Goal: Task Accomplishment & Management: Use online tool/utility

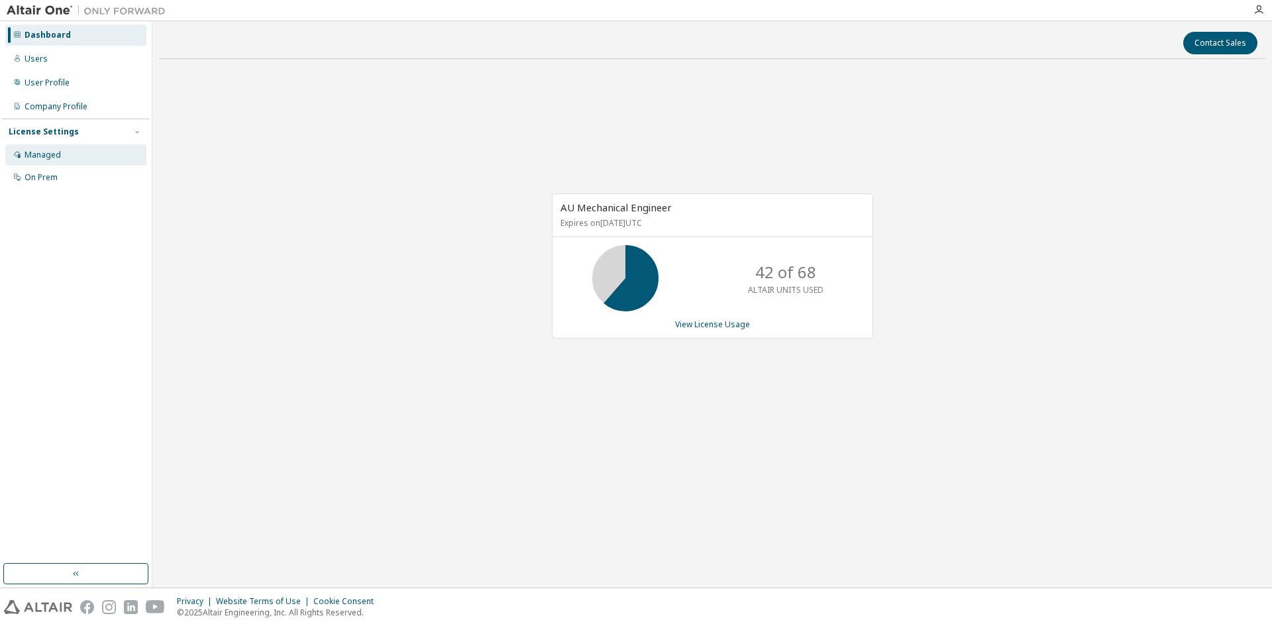
click at [66, 154] on div "Managed" at bounding box center [75, 154] width 141 height 21
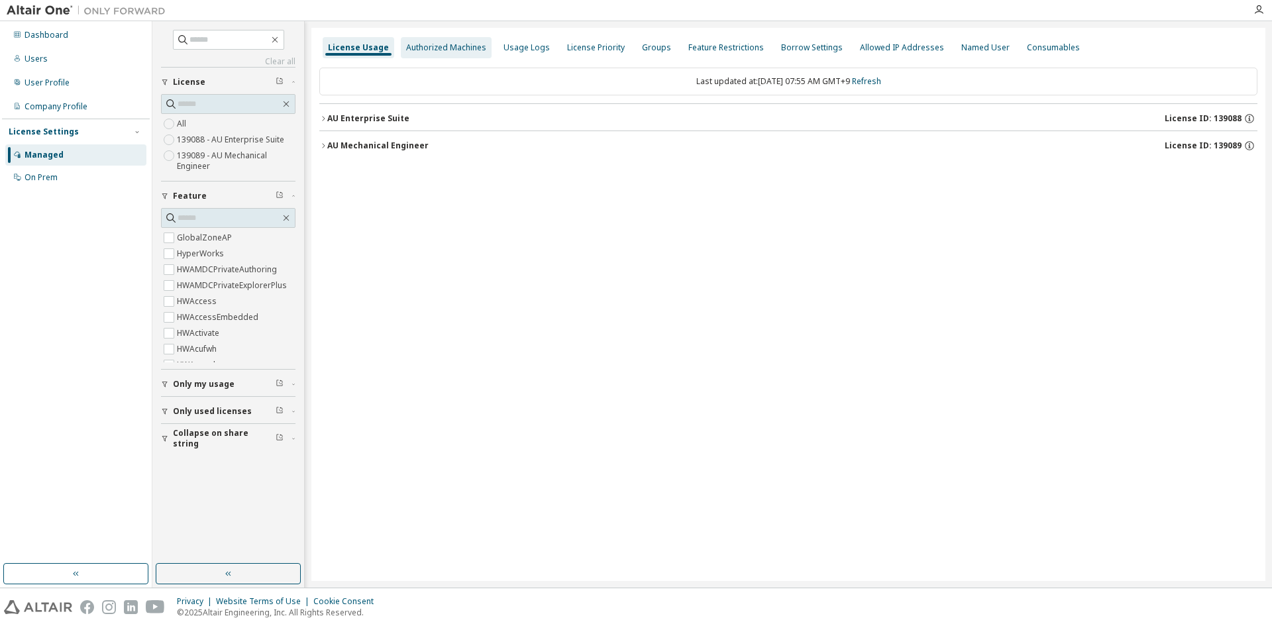
click at [436, 48] on div "Authorized Machines" at bounding box center [446, 47] width 80 height 11
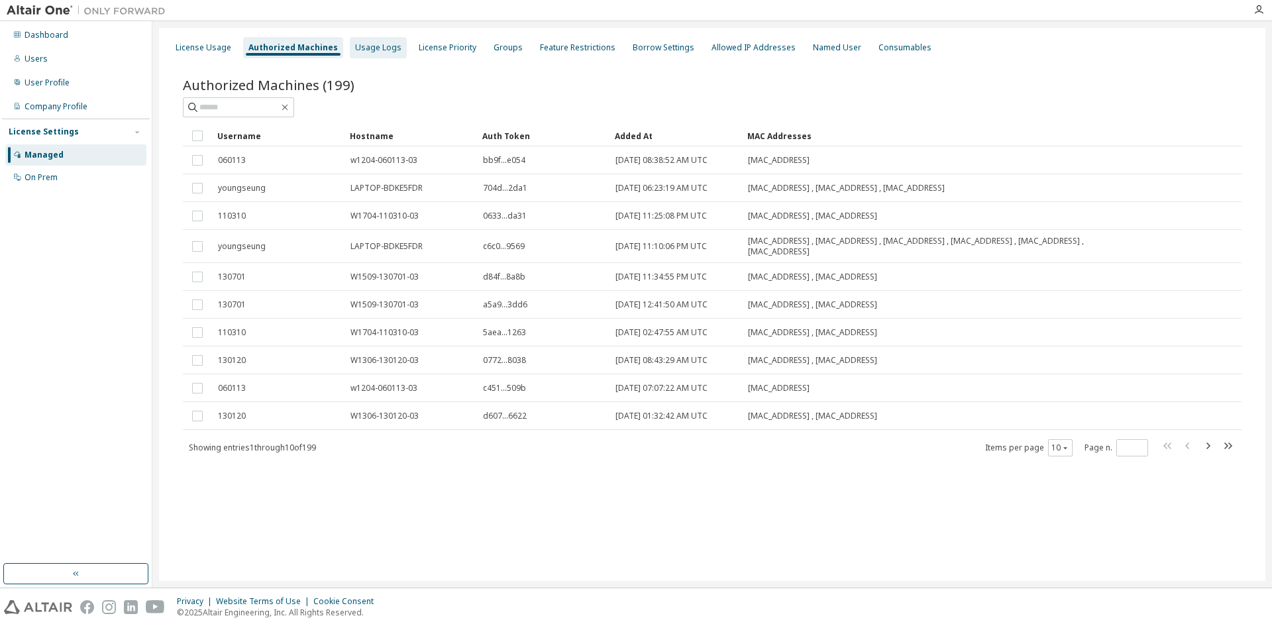
click at [370, 50] on div "Usage Logs" at bounding box center [378, 47] width 46 height 11
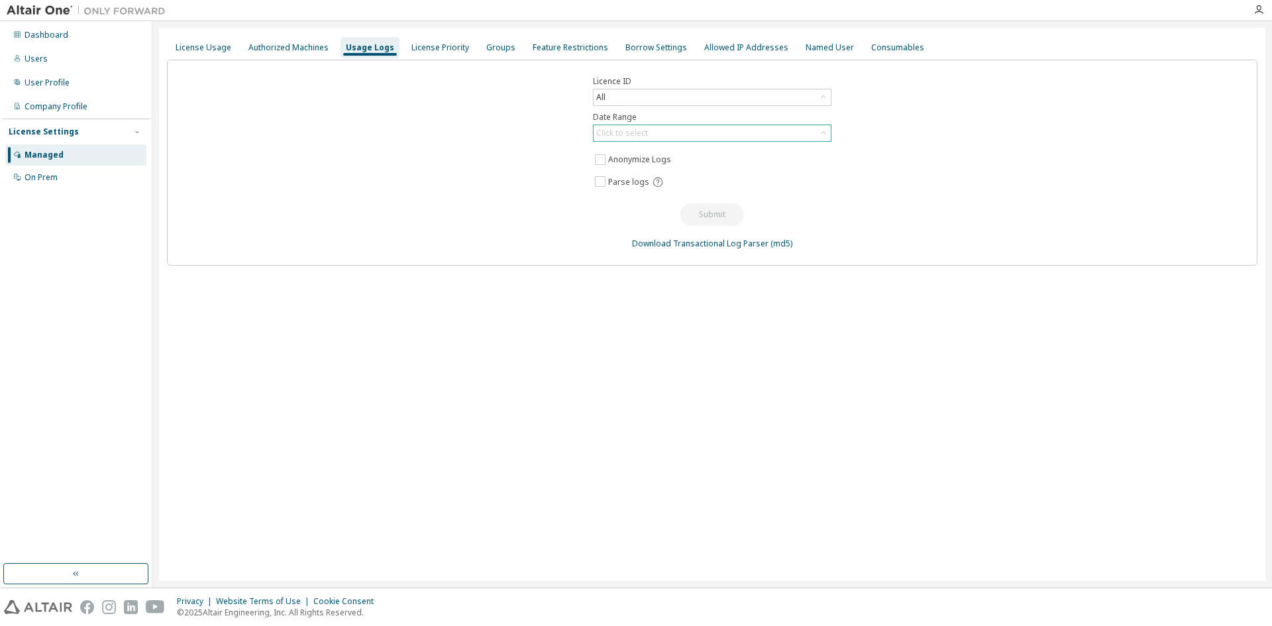
click at [643, 130] on div "Click to select" at bounding box center [622, 133] width 52 height 11
click at [643, 189] on li "Year to date" at bounding box center [711, 187] width 234 height 17
drag, startPoint x: 715, startPoint y: 211, endPoint x: 841, endPoint y: 209, distance: 125.9
click at [841, 209] on div "Licence ID All Date Range Year to date Anonymize Logs Parse logs Submit Downloa…" at bounding box center [712, 163] width 1090 height 206
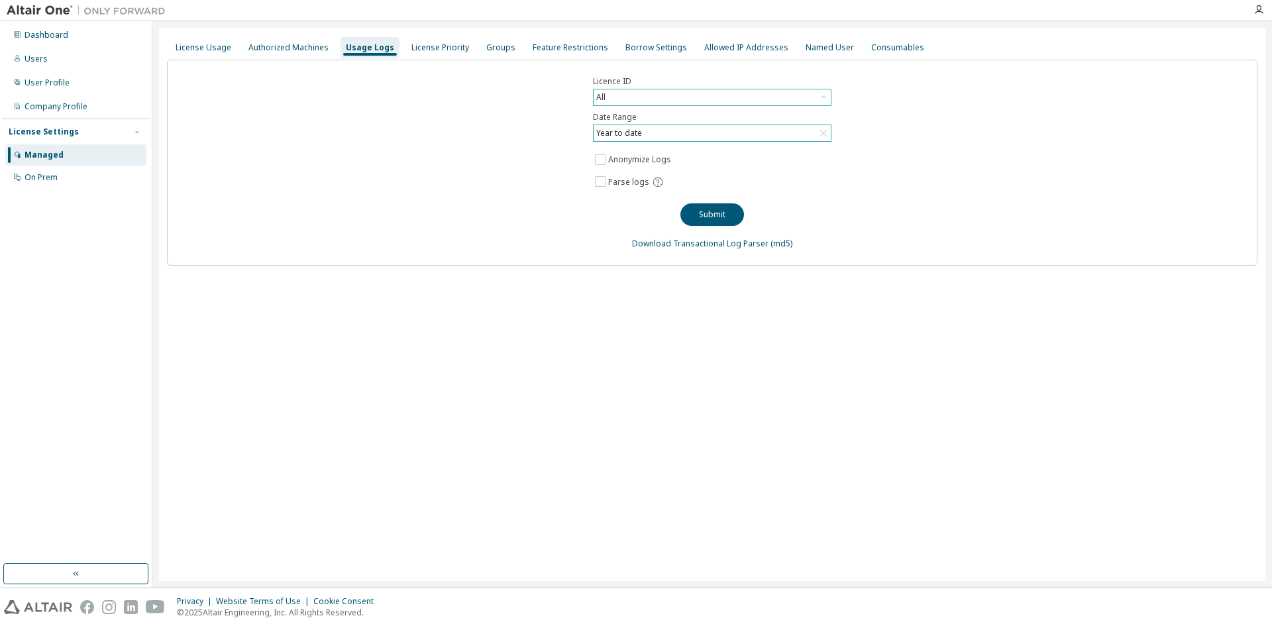
click at [664, 101] on div "All" at bounding box center [712, 97] width 237 height 16
click at [687, 209] on button "Submit" at bounding box center [712, 214] width 64 height 23
click at [832, 395] on div "License Usage Authorized Machines Usage Logs License Priority Groups Feature Re…" at bounding box center [712, 304] width 1106 height 553
click at [870, 176] on div "Licence ID All Date Range Year to date Anonymize Logs Parse logs Submit Downloa…" at bounding box center [712, 163] width 1090 height 206
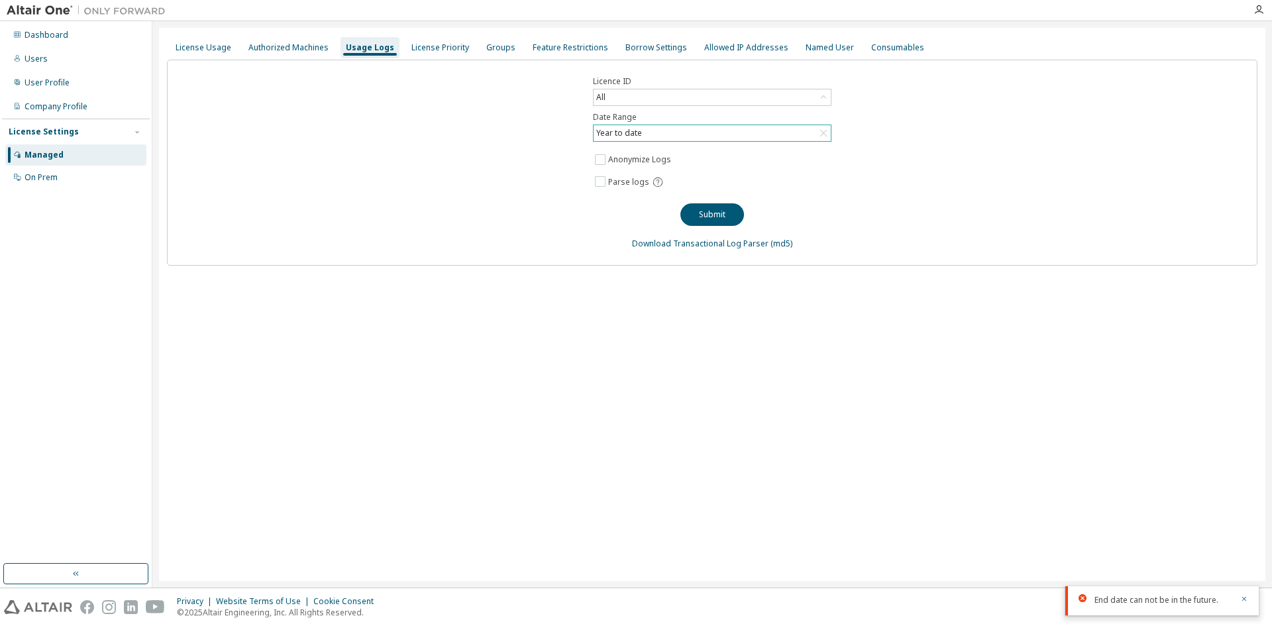
click at [582, 235] on div "Licence ID All Date Range Year to date Anonymize Logs Parse logs Submit Downloa…" at bounding box center [712, 163] width 1090 height 206
click at [415, 46] on div "License Priority" at bounding box center [440, 47] width 58 height 11
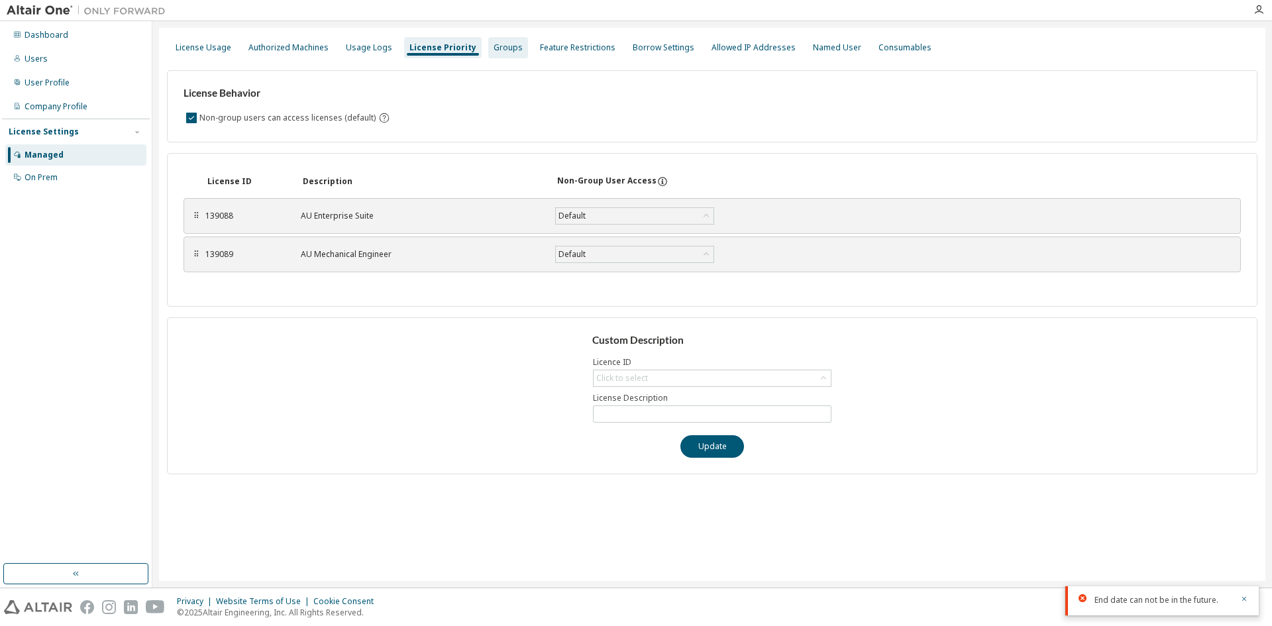
click at [503, 50] on div "Groups" at bounding box center [507, 47] width 29 height 11
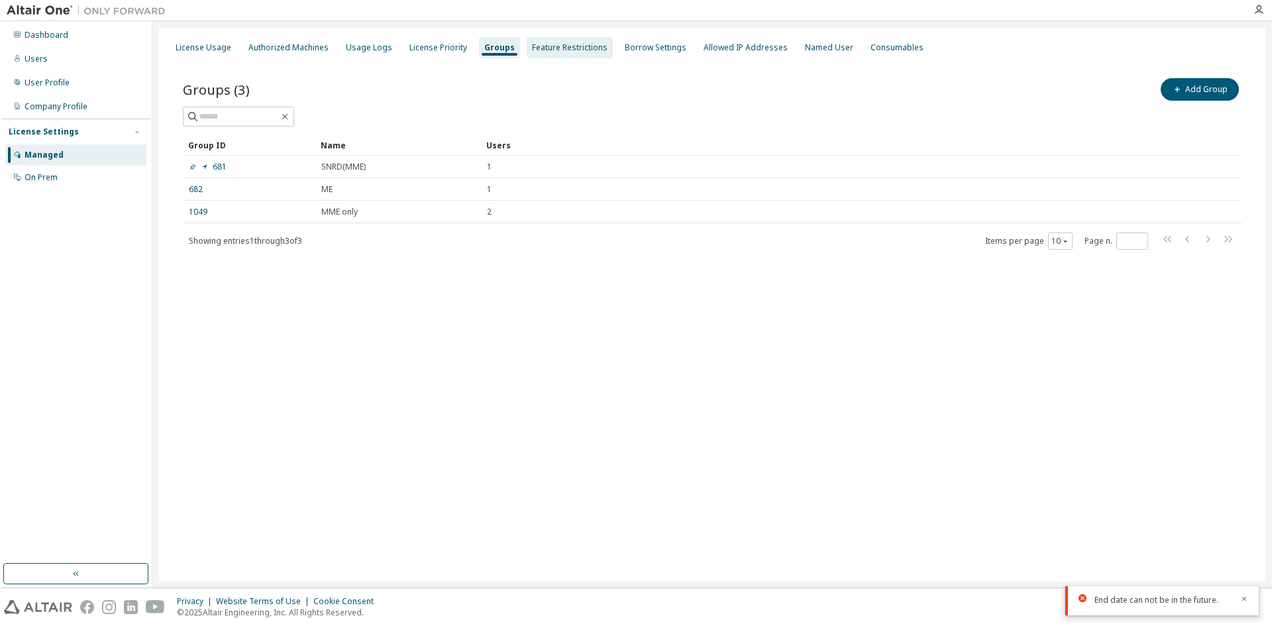
click at [557, 49] on div "Feature Restrictions" at bounding box center [570, 47] width 76 height 11
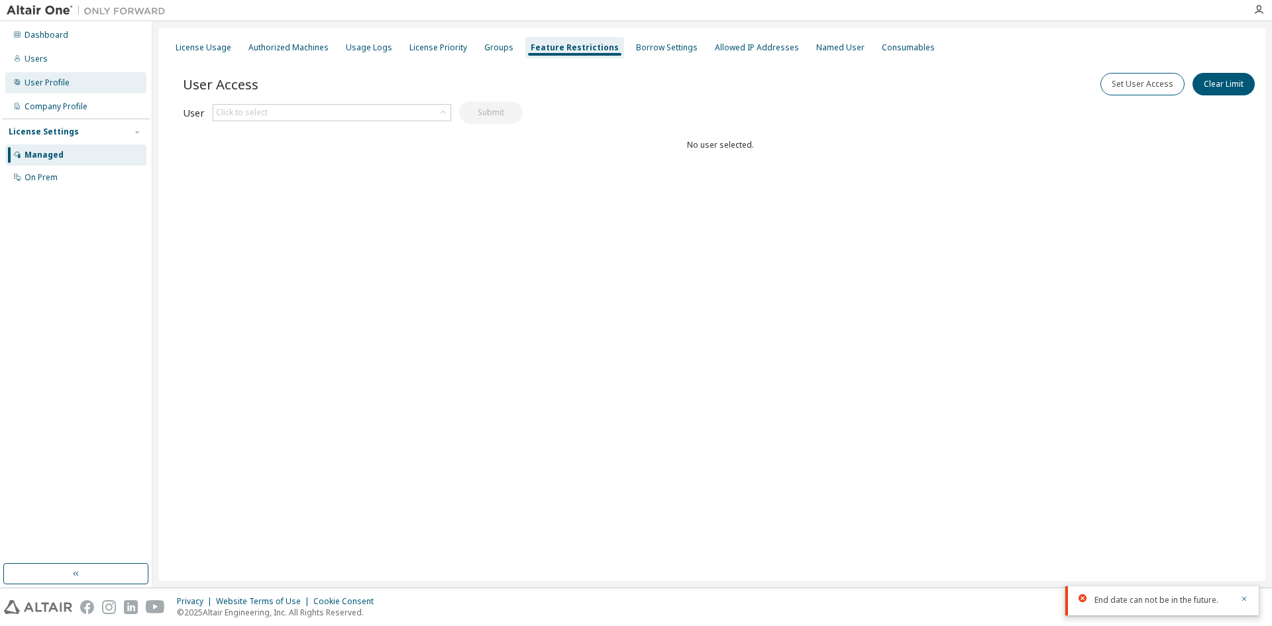
click at [58, 82] on div "User Profile" at bounding box center [47, 82] width 45 height 11
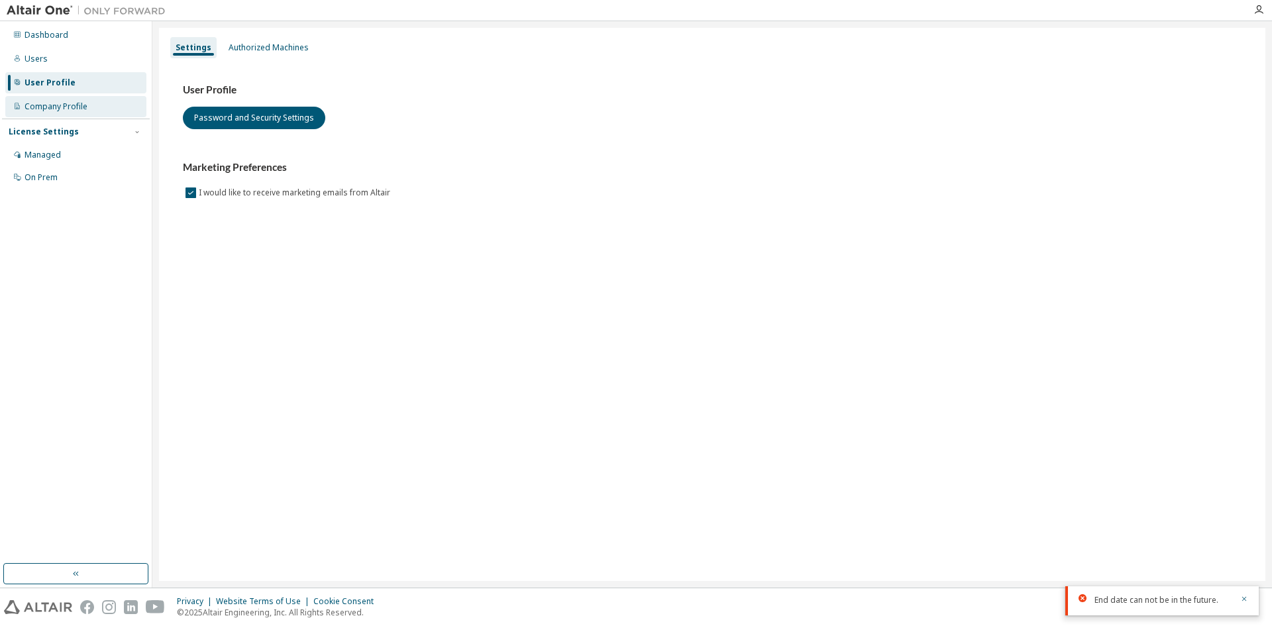
click at [64, 105] on div "Company Profile" at bounding box center [56, 106] width 63 height 11
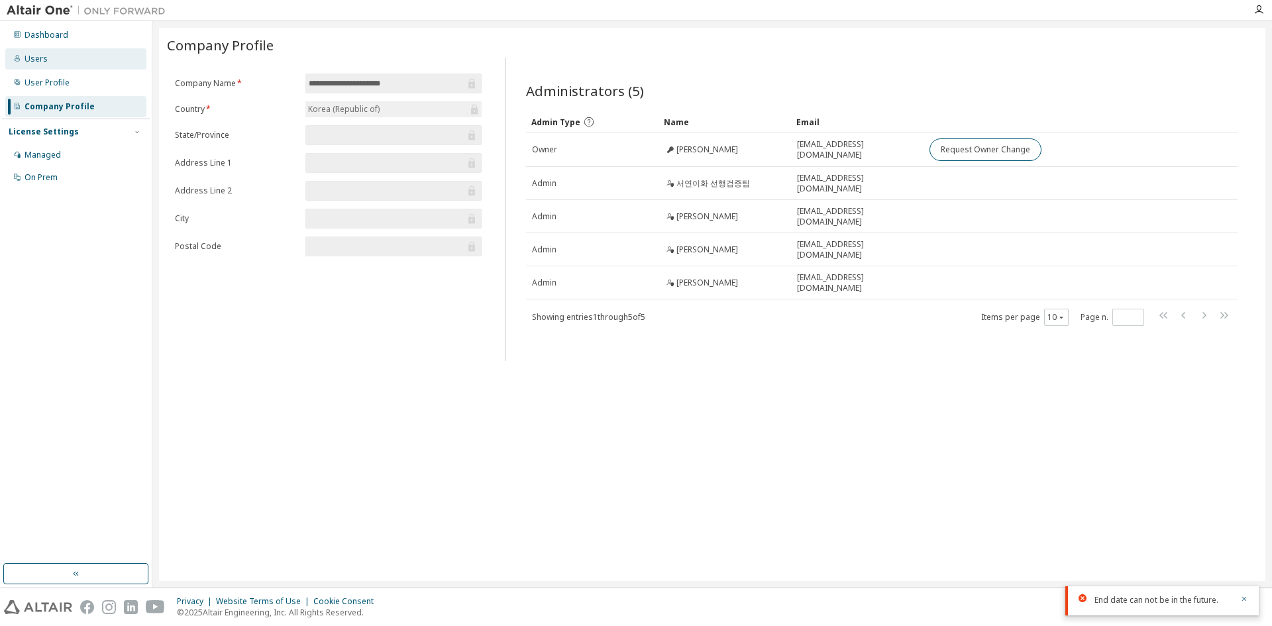
click at [53, 60] on div "Users" at bounding box center [75, 58] width 141 height 21
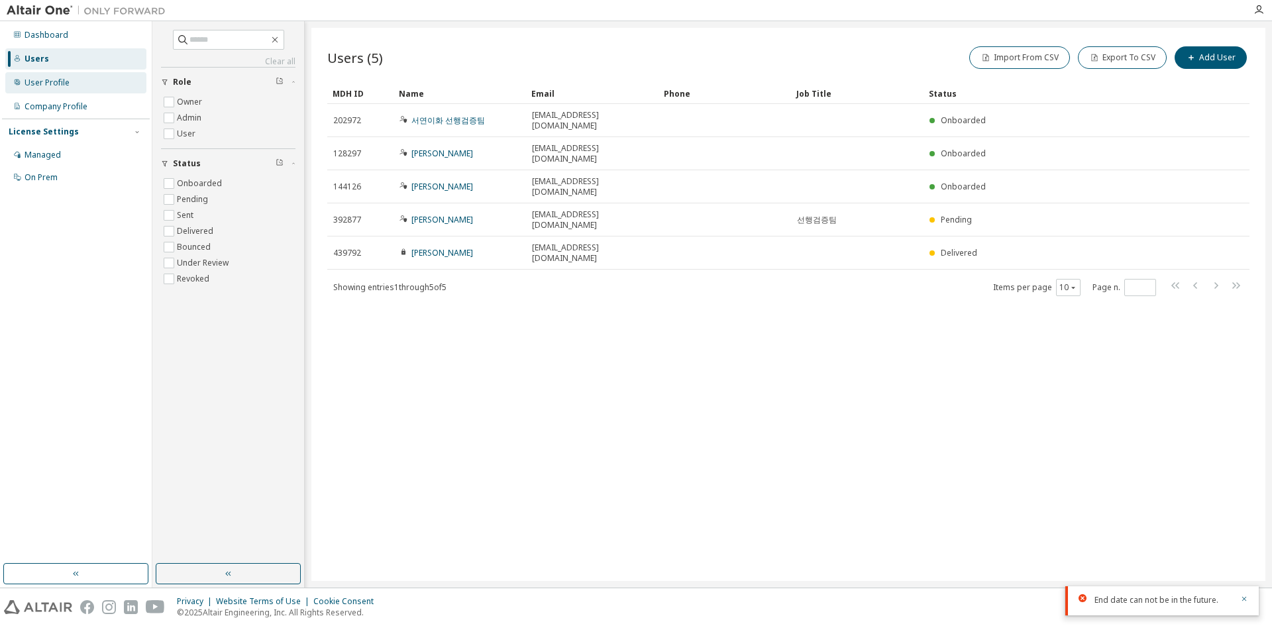
click at [38, 83] on div "User Profile" at bounding box center [47, 82] width 45 height 11
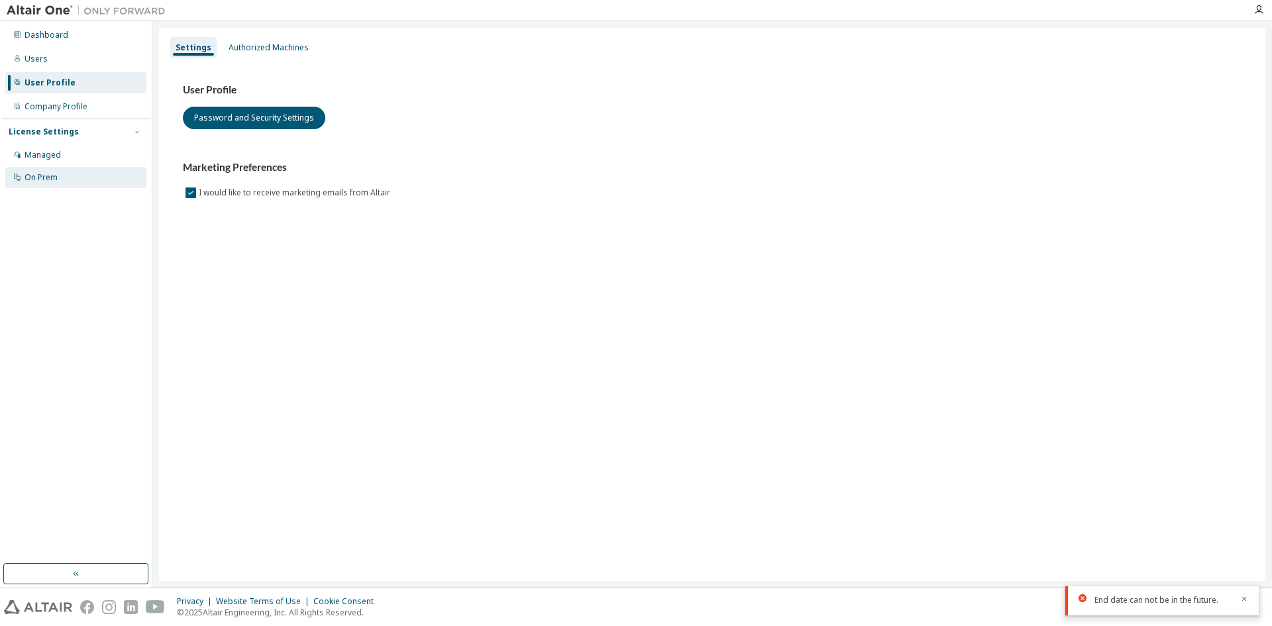
click at [36, 172] on div "On Prem" at bounding box center [41, 177] width 33 height 11
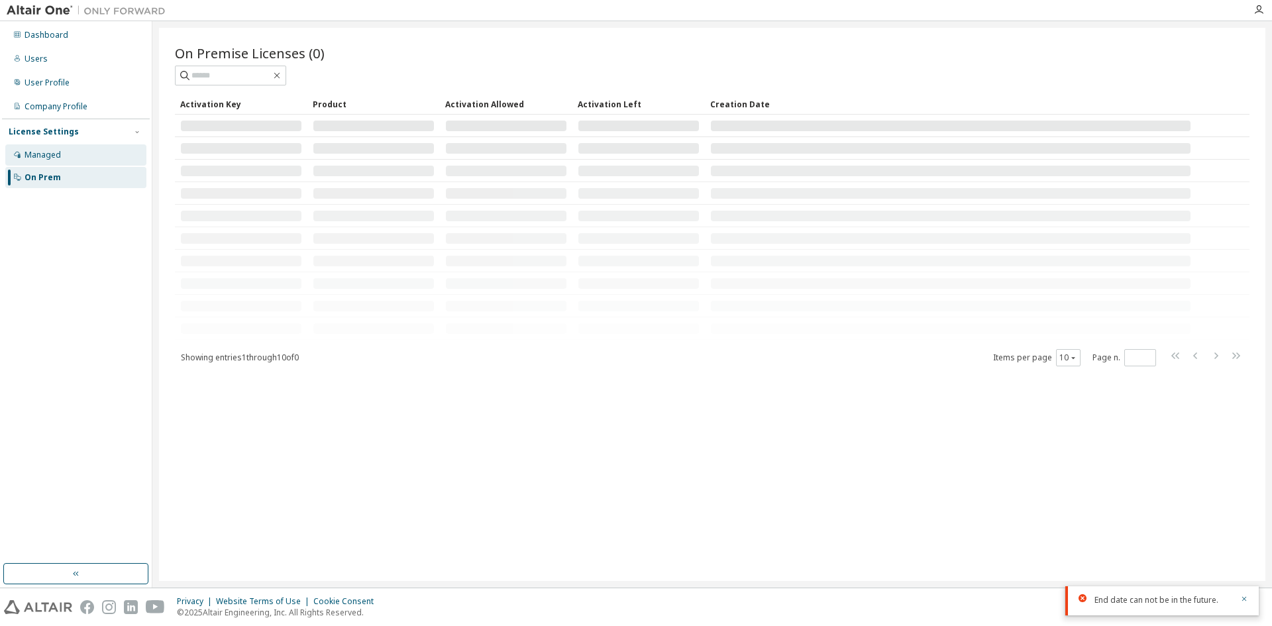
click at [48, 161] on div "Managed" at bounding box center [75, 154] width 141 height 21
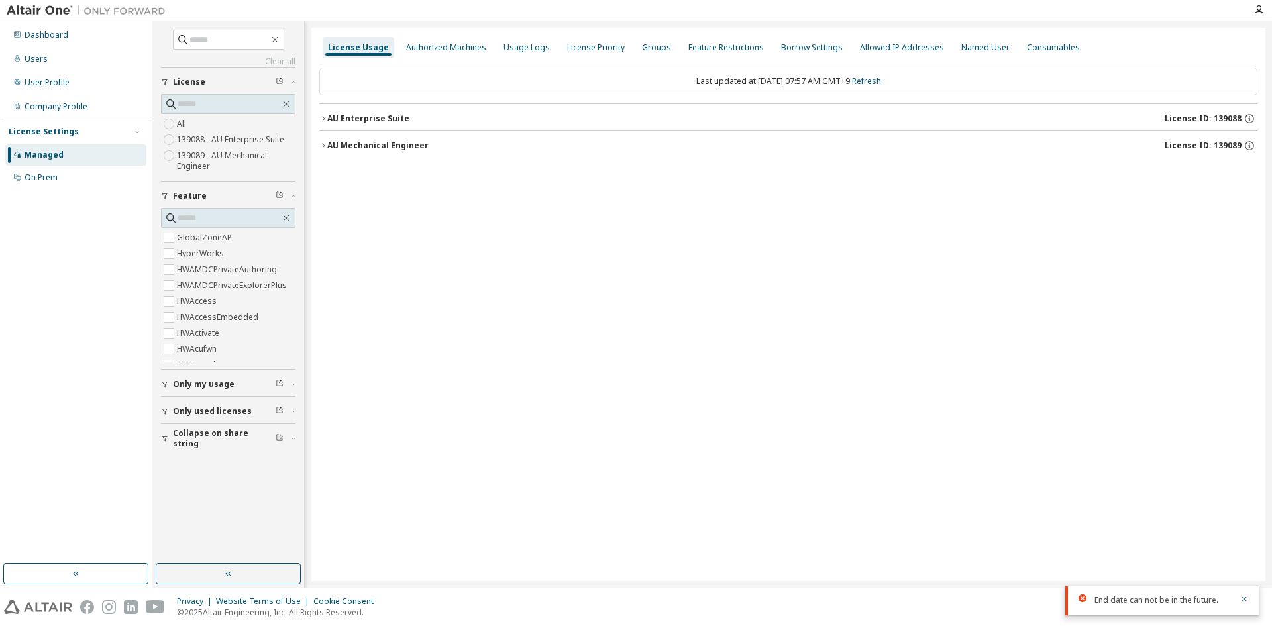
click at [321, 146] on icon "button" at bounding box center [323, 146] width 8 height 8
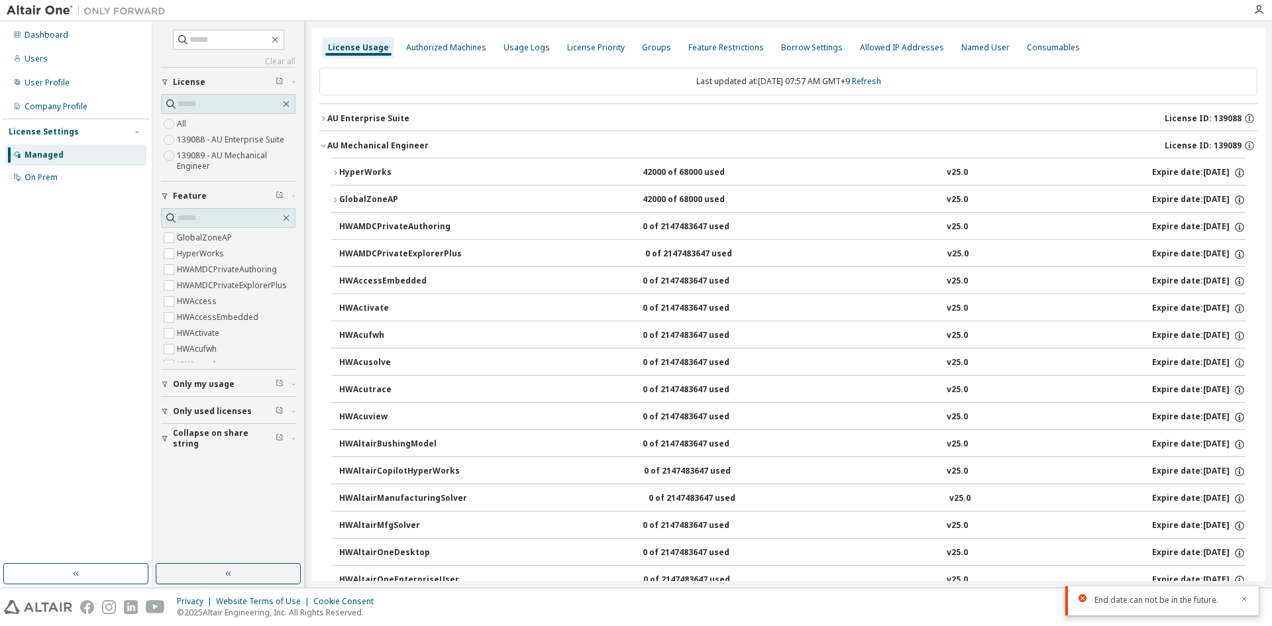
click at [323, 116] on icon "button" at bounding box center [323, 119] width 8 height 8
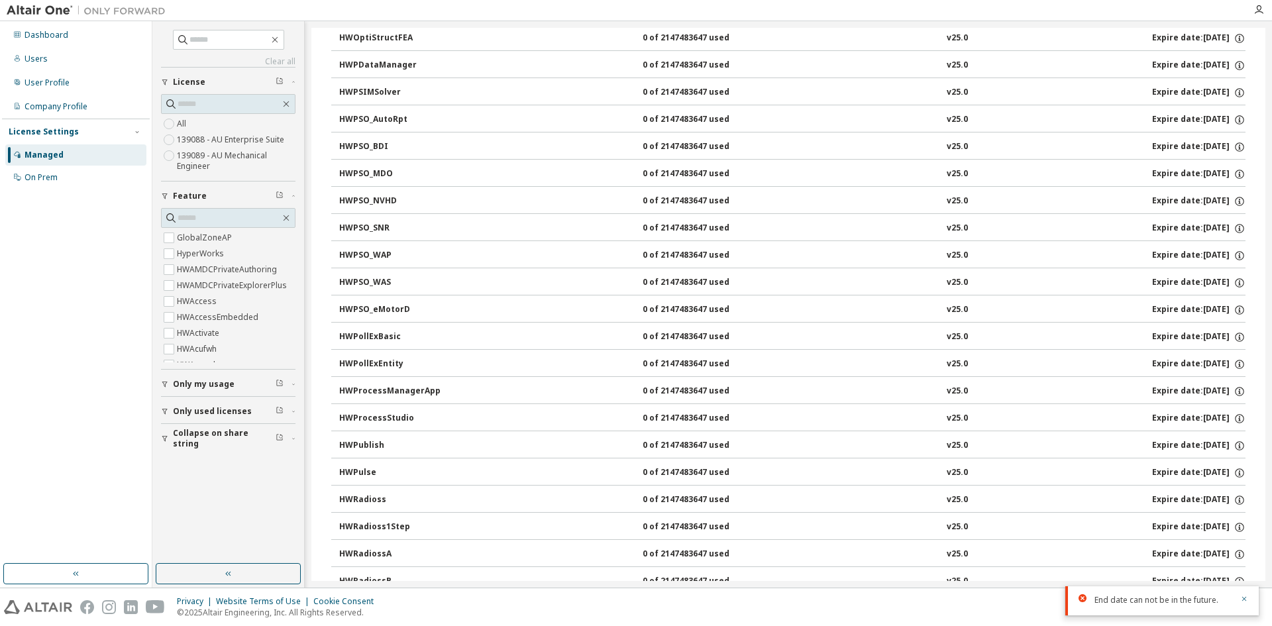
scroll to position [3740, 0]
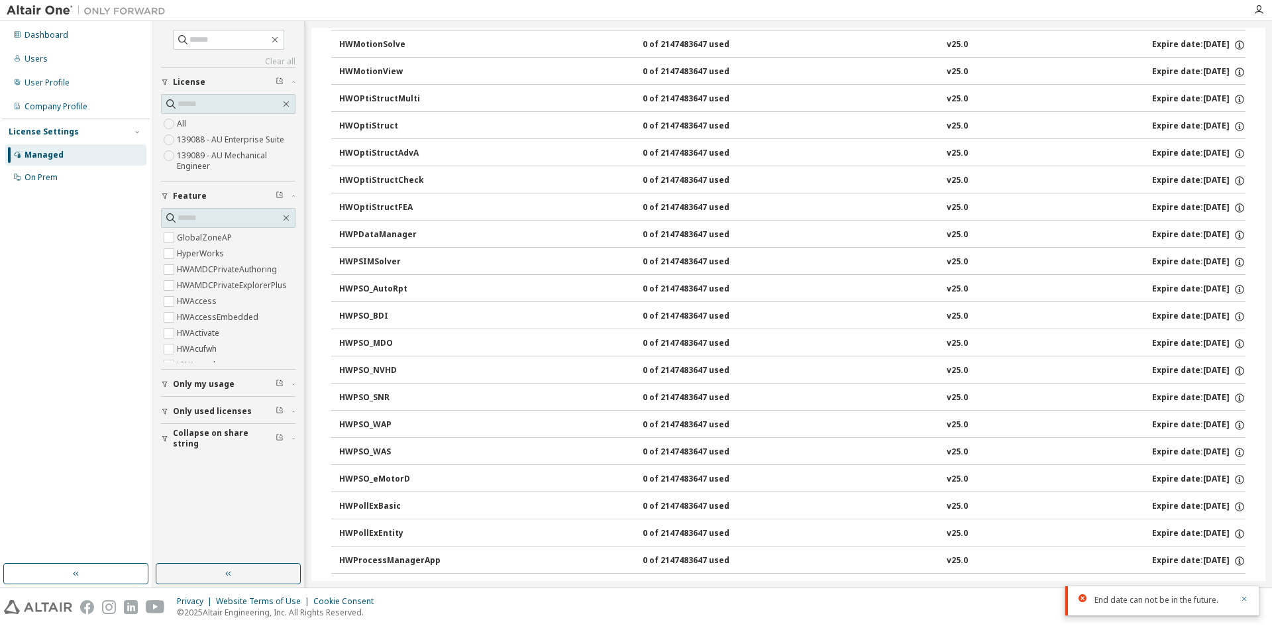
click at [203, 384] on span "Only my usage" at bounding box center [204, 384] width 62 height 11
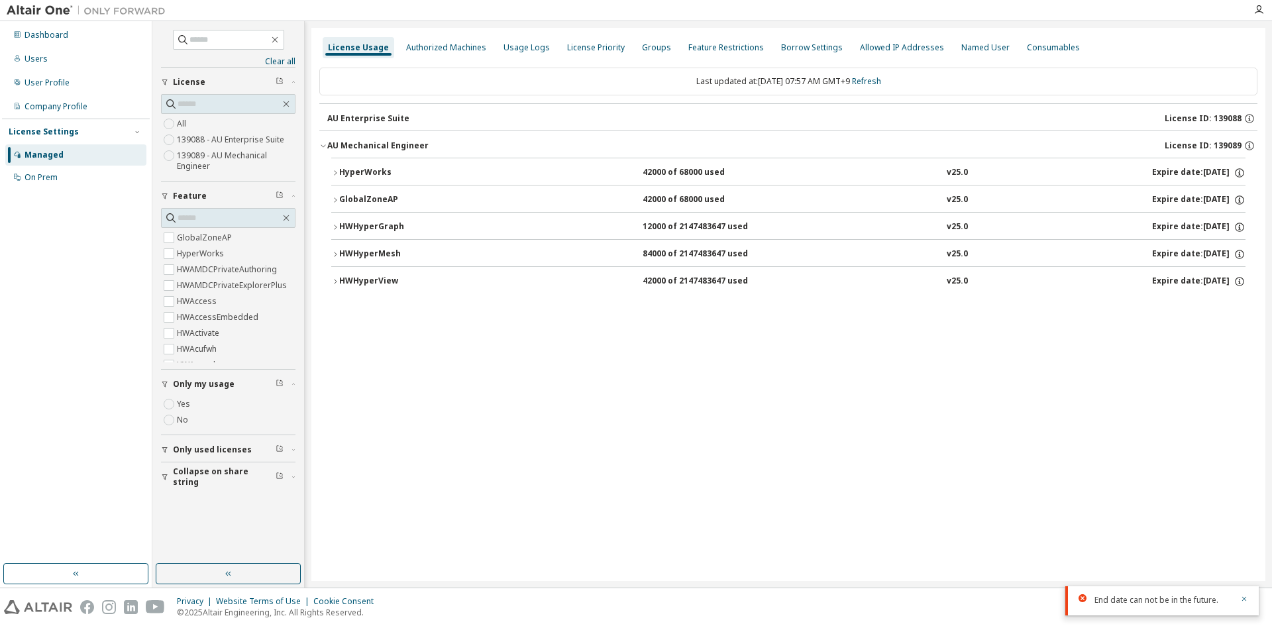
scroll to position [0, 0]
click at [675, 362] on div "License Usage Authorized Machines Usage Logs License Priority Groups Feature Re…" at bounding box center [788, 304] width 954 height 553
click at [421, 168] on div "HyperWorks" at bounding box center [398, 173] width 119 height 12
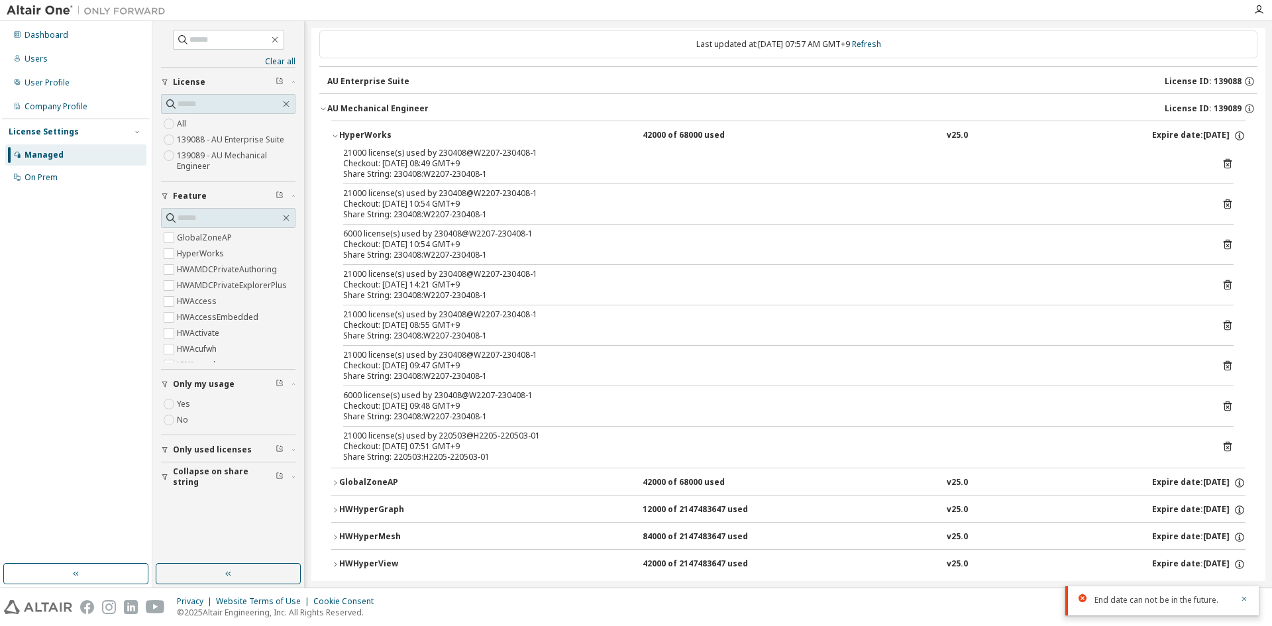
scroll to position [56, 0]
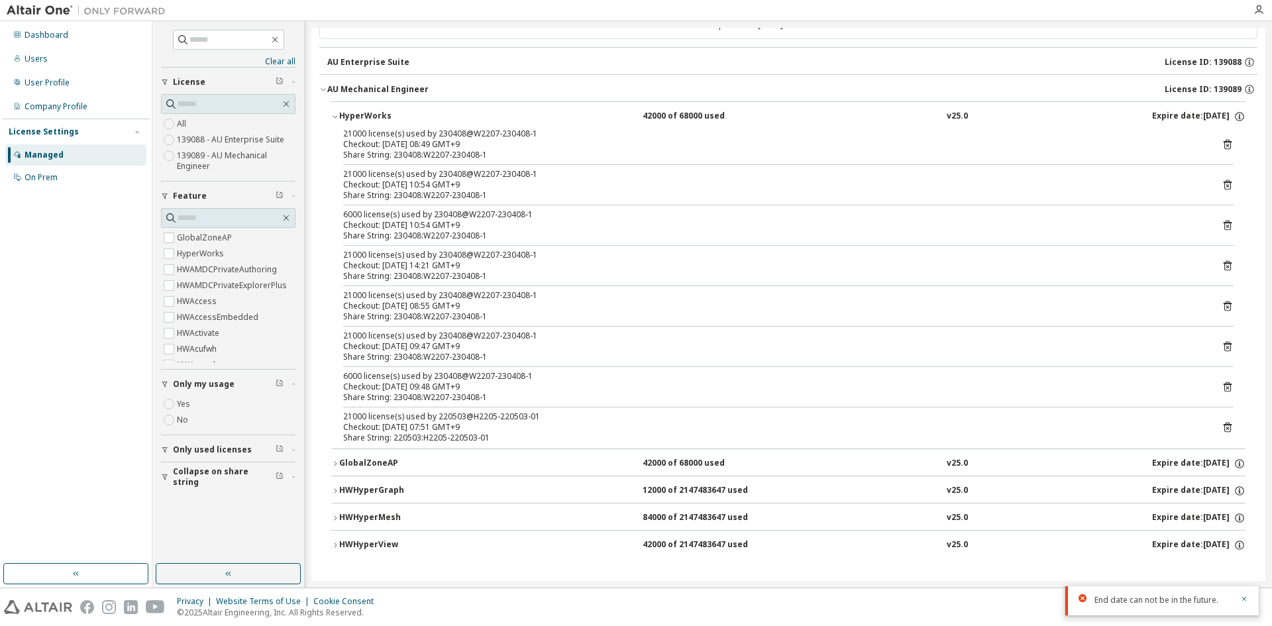
click at [646, 462] on div "42000 of 68000 used" at bounding box center [702, 464] width 119 height 12
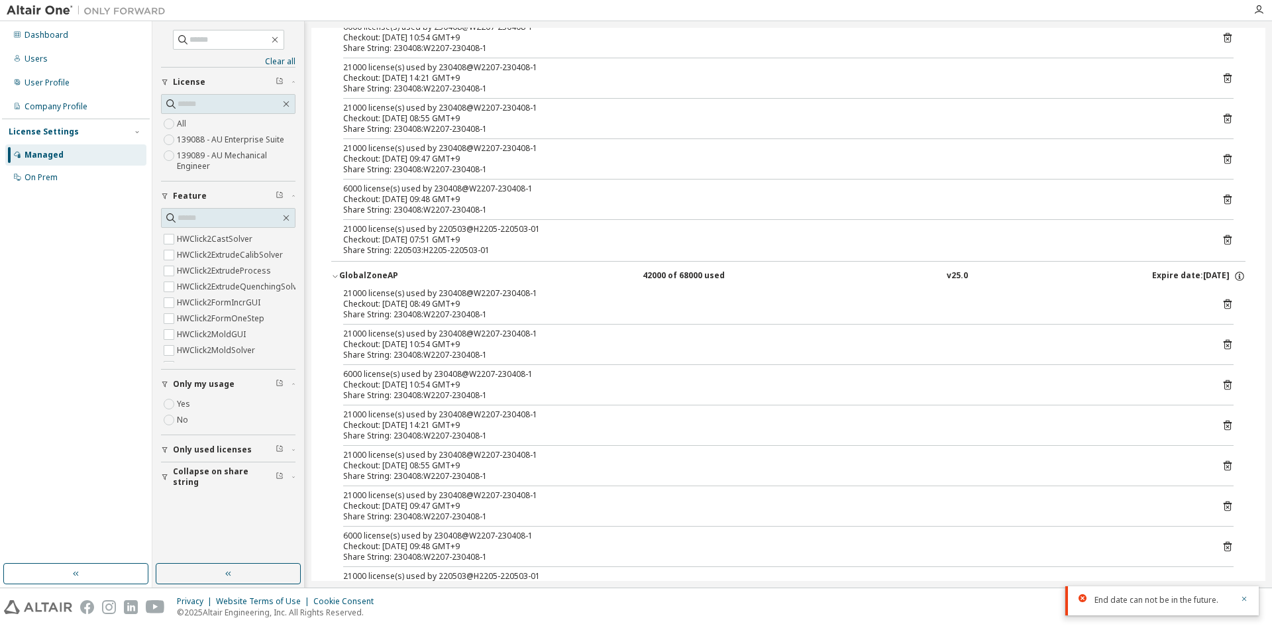
scroll to position [397, 0]
click at [196, 452] on span "Only used licenses" at bounding box center [212, 449] width 79 height 11
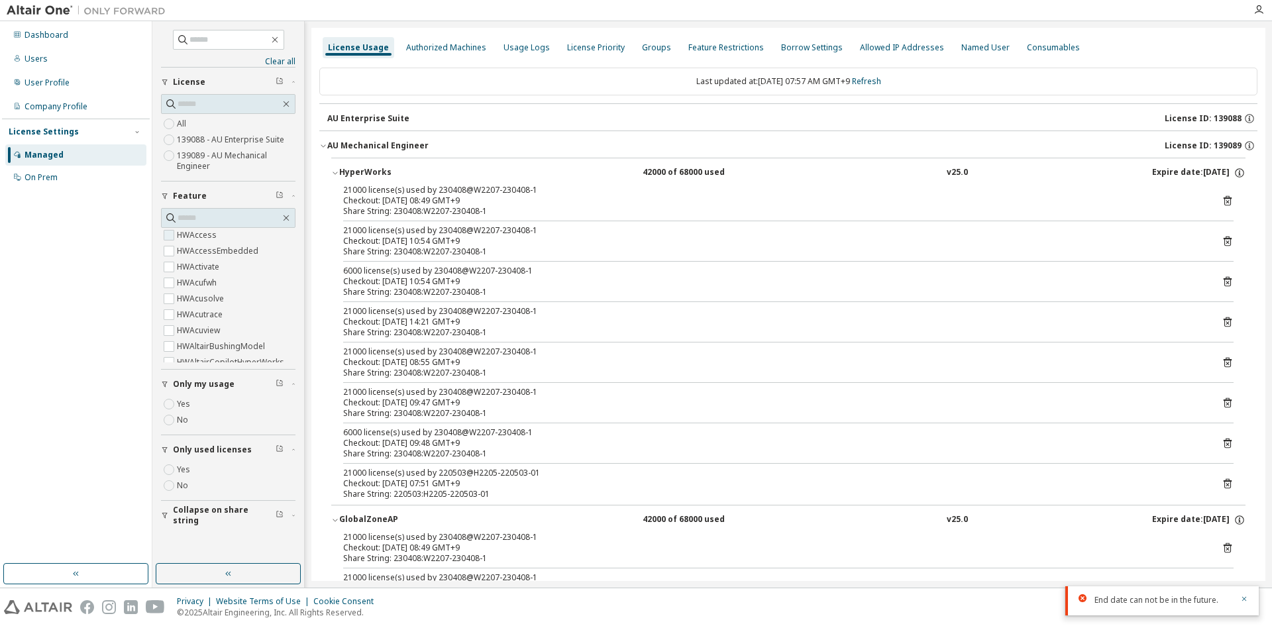
scroll to position [0, 0]
click at [368, 123] on div "AU Enterprise Suite" at bounding box center [368, 118] width 82 height 11
click at [358, 144] on div "AU Mechanical Engineer" at bounding box center [377, 145] width 101 height 11
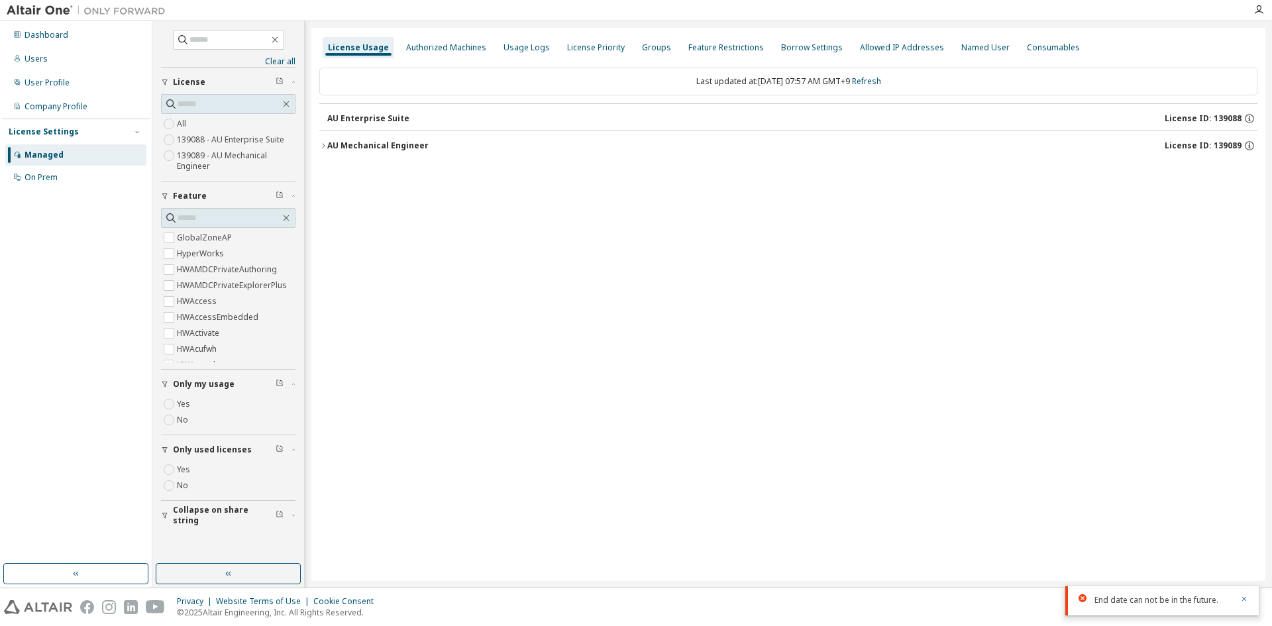
click at [562, 224] on div "License Usage Authorized Machines Usage Logs License Priority Groups Feature Re…" at bounding box center [788, 304] width 954 height 553
click at [413, 148] on div "AU Mechanical Engineer" at bounding box center [377, 145] width 101 height 11
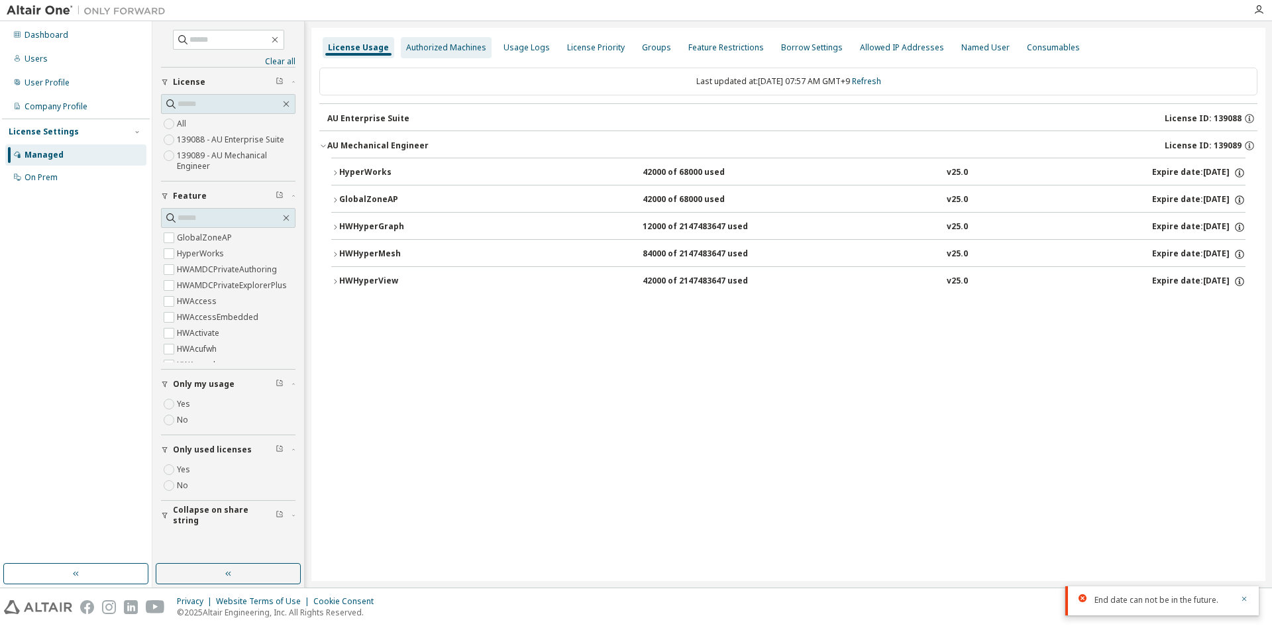
click at [448, 46] on div "Authorized Machines" at bounding box center [446, 47] width 80 height 11
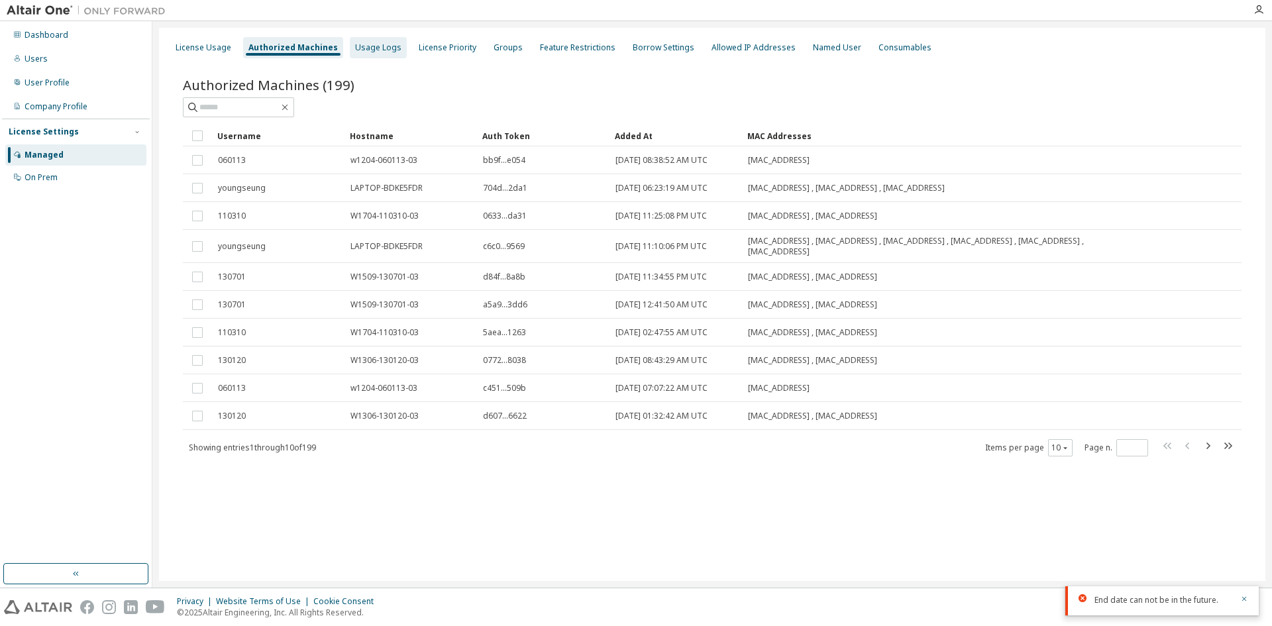
click at [364, 46] on div "Usage Logs" at bounding box center [378, 47] width 46 height 11
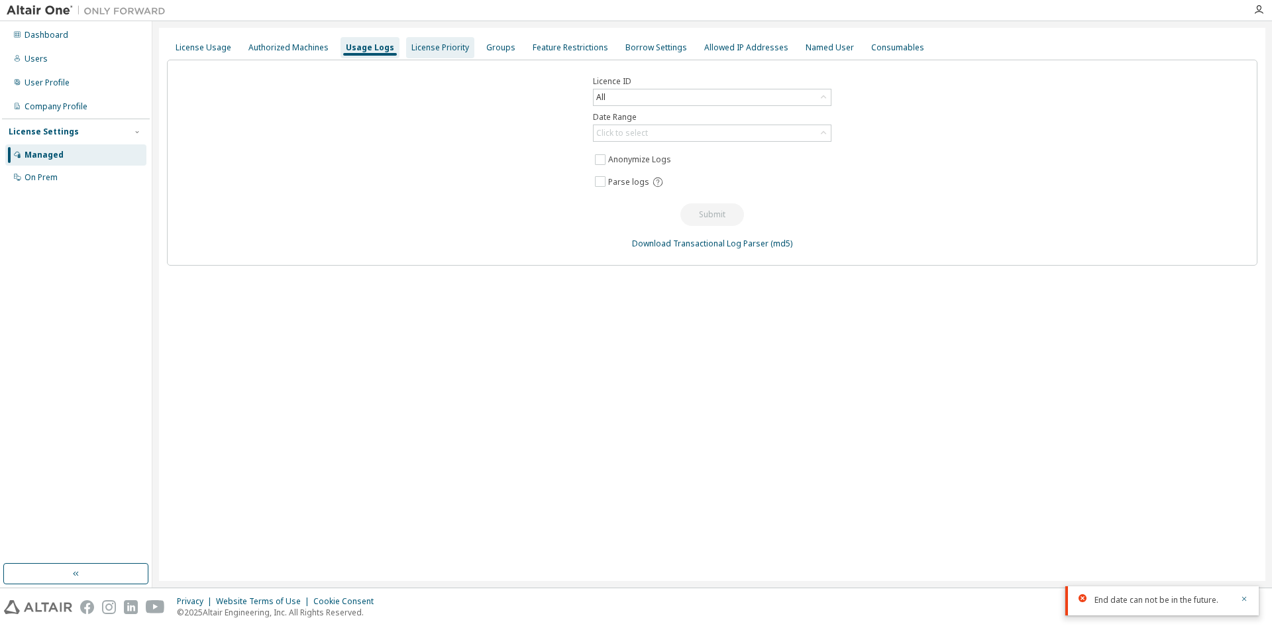
click at [446, 46] on div "License Priority" at bounding box center [440, 47] width 58 height 11
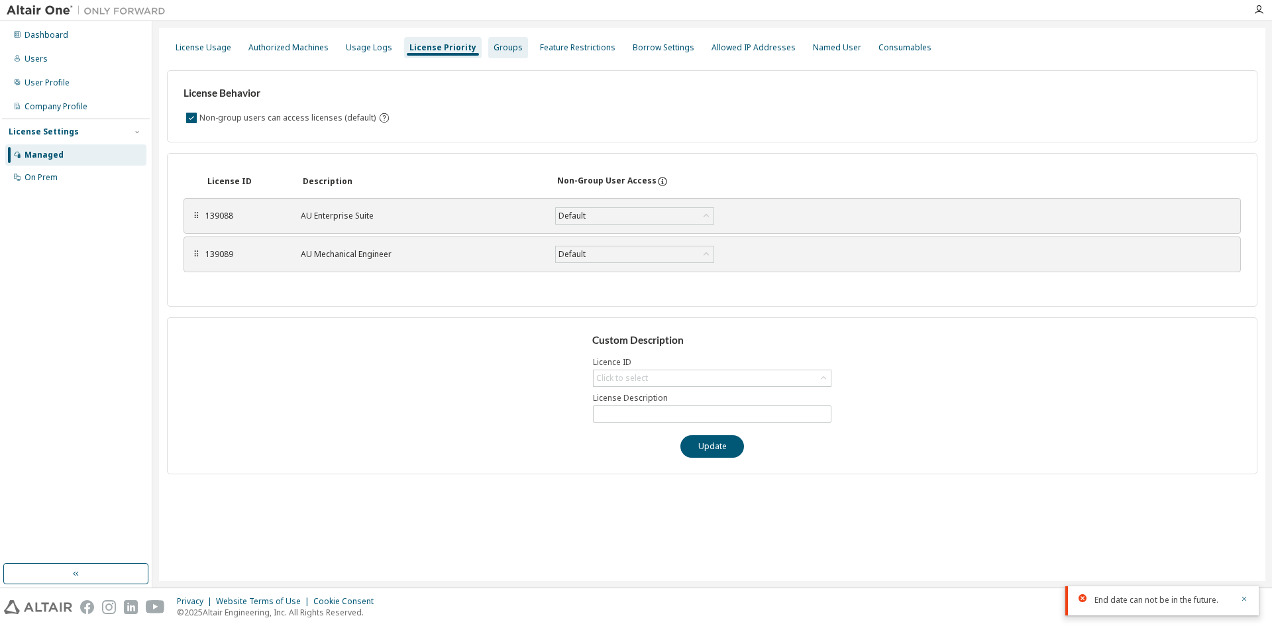
click at [490, 39] on div "Groups" at bounding box center [508, 47] width 40 height 21
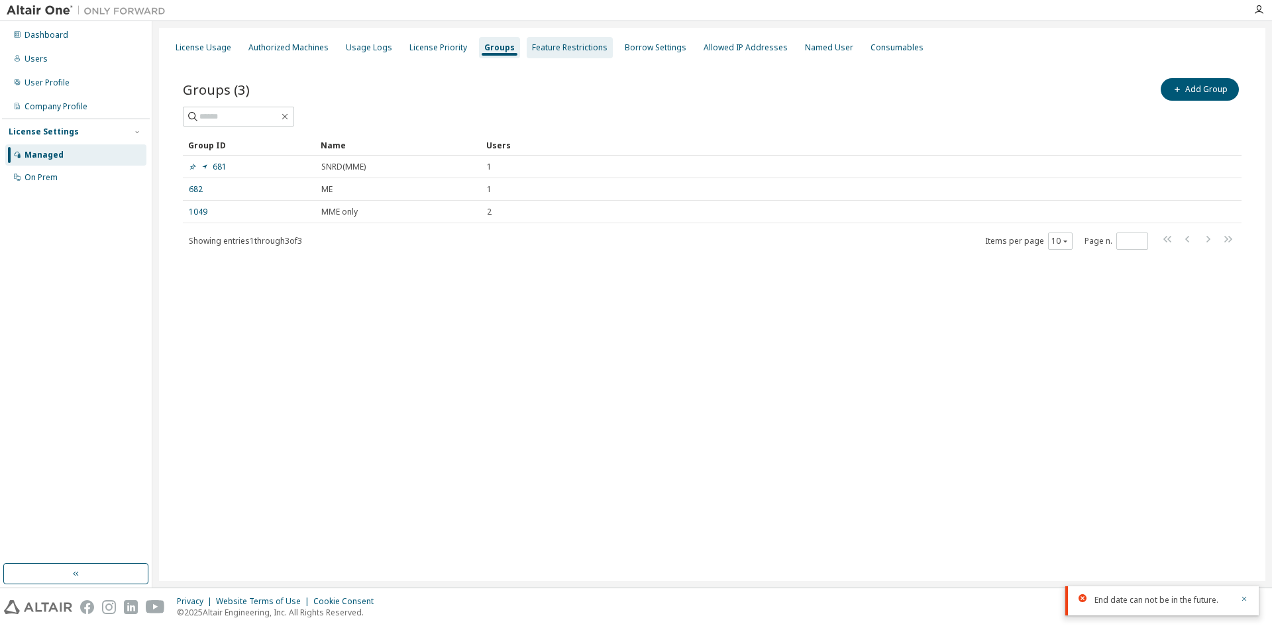
click at [578, 43] on div "Feature Restrictions" at bounding box center [570, 47] width 76 height 11
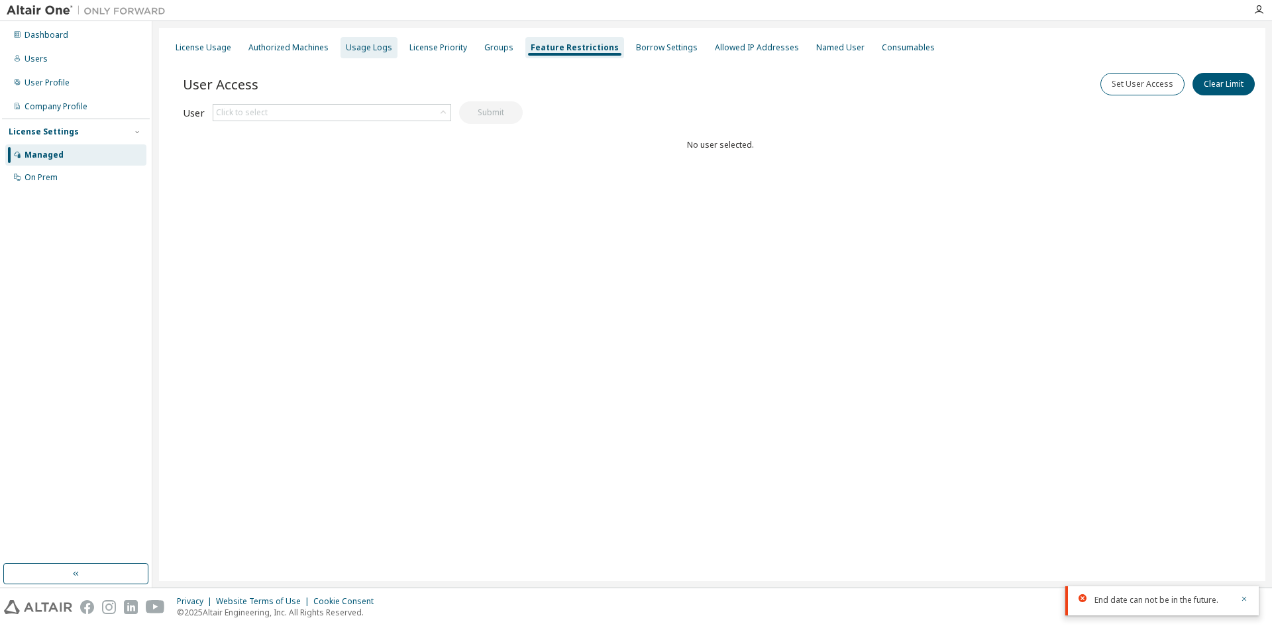
click at [378, 49] on div "Usage Logs" at bounding box center [369, 47] width 46 height 11
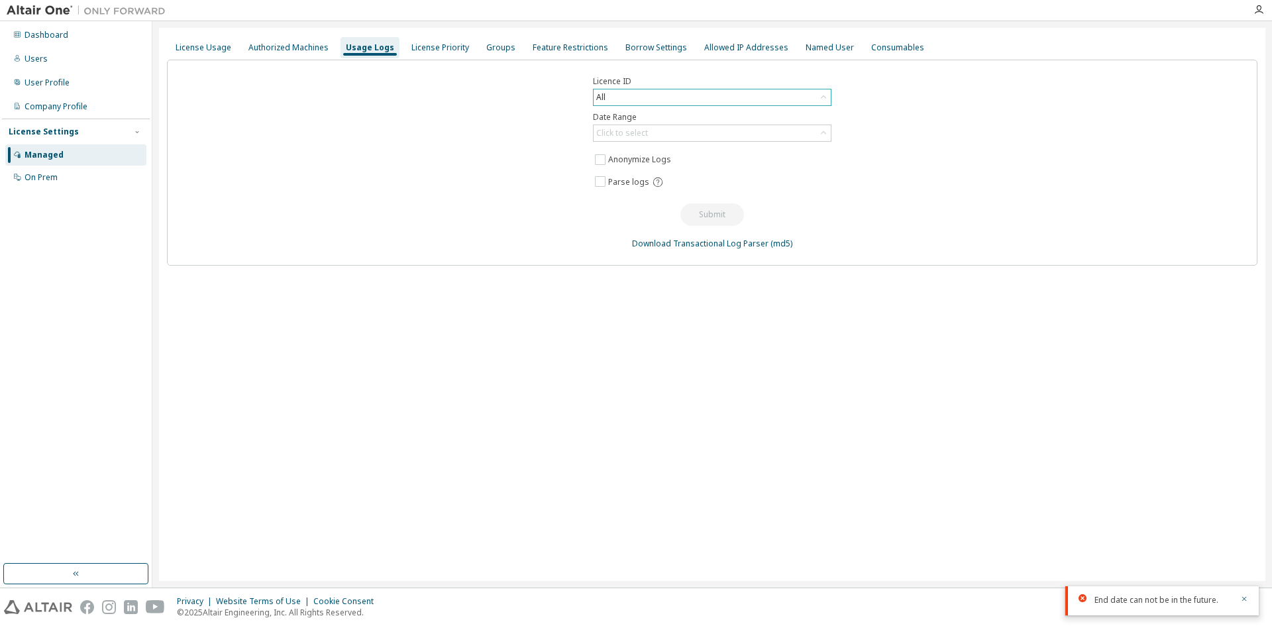
click at [621, 100] on div "All" at bounding box center [712, 97] width 237 height 16
click at [687, 185] on li "139089 - AU Mechanical Engineer" at bounding box center [711, 186] width 234 height 17
click at [639, 135] on div "Click to select" at bounding box center [622, 133] width 52 height 11
click at [654, 191] on li "Year to date" at bounding box center [711, 187] width 234 height 17
click at [705, 246] on link "Download Transactional Log Parser" at bounding box center [700, 243] width 136 height 11
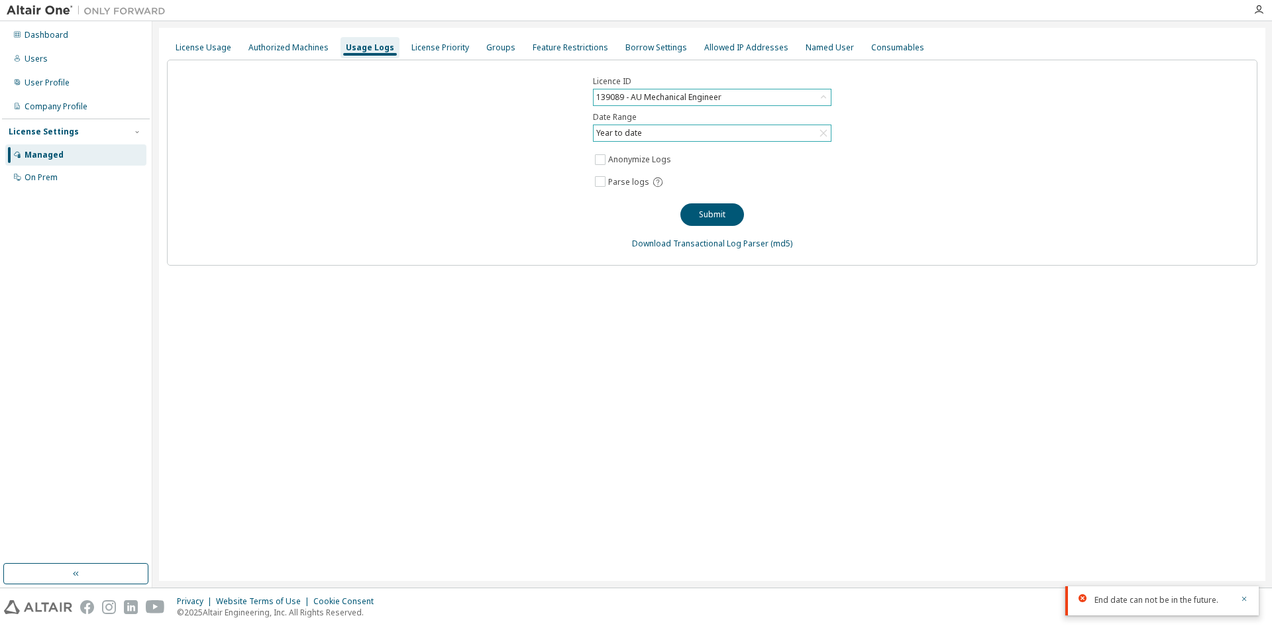
click at [655, 95] on div "139089 - AU Mechanical Engineer" at bounding box center [658, 97] width 129 height 15
click at [631, 135] on div "Year to date" at bounding box center [619, 133] width 50 height 15
click at [633, 175] on li "Last 30 days" at bounding box center [711, 170] width 234 height 17
click at [713, 220] on button "Submit" at bounding box center [712, 214] width 64 height 23
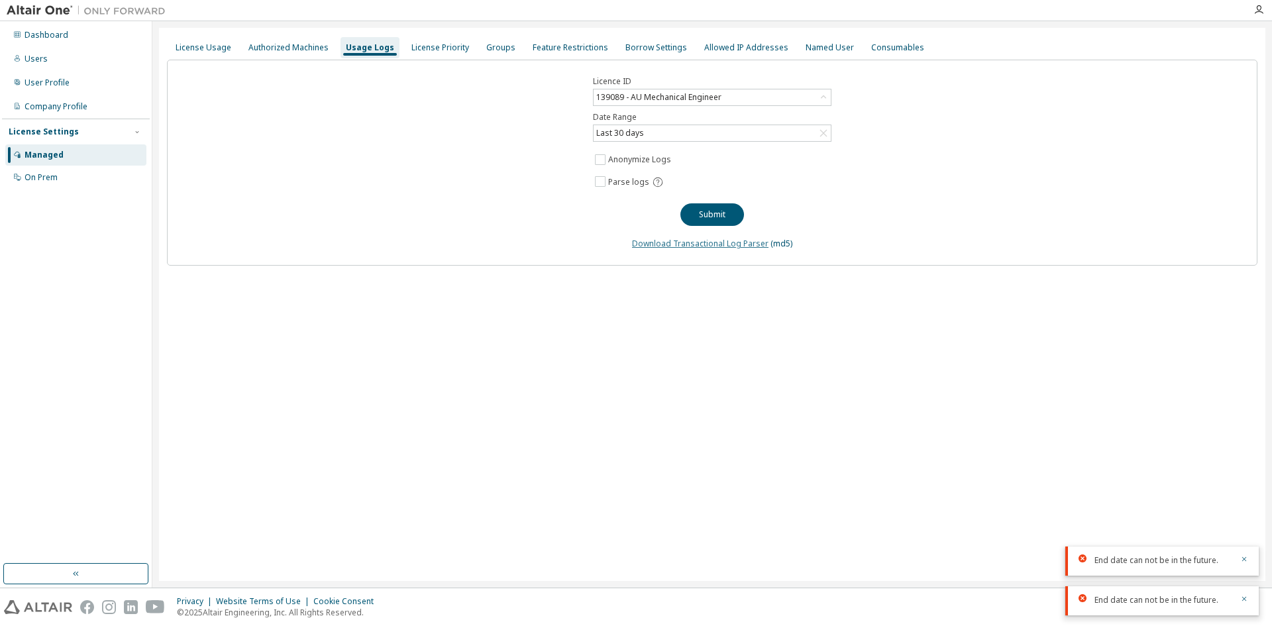
click at [688, 242] on link "Download Transactional Log Parser" at bounding box center [700, 243] width 136 height 11
click at [658, 134] on div "Last 30 days" at bounding box center [712, 133] width 237 height 16
click at [554, 251] on div "Licence ID 139089 - AU Mechanical Engineer Date Range Last 30 days Anonymize Lo…" at bounding box center [712, 163] width 1090 height 206
drag, startPoint x: 862, startPoint y: 198, endPoint x: 696, endPoint y: 179, distance: 167.4
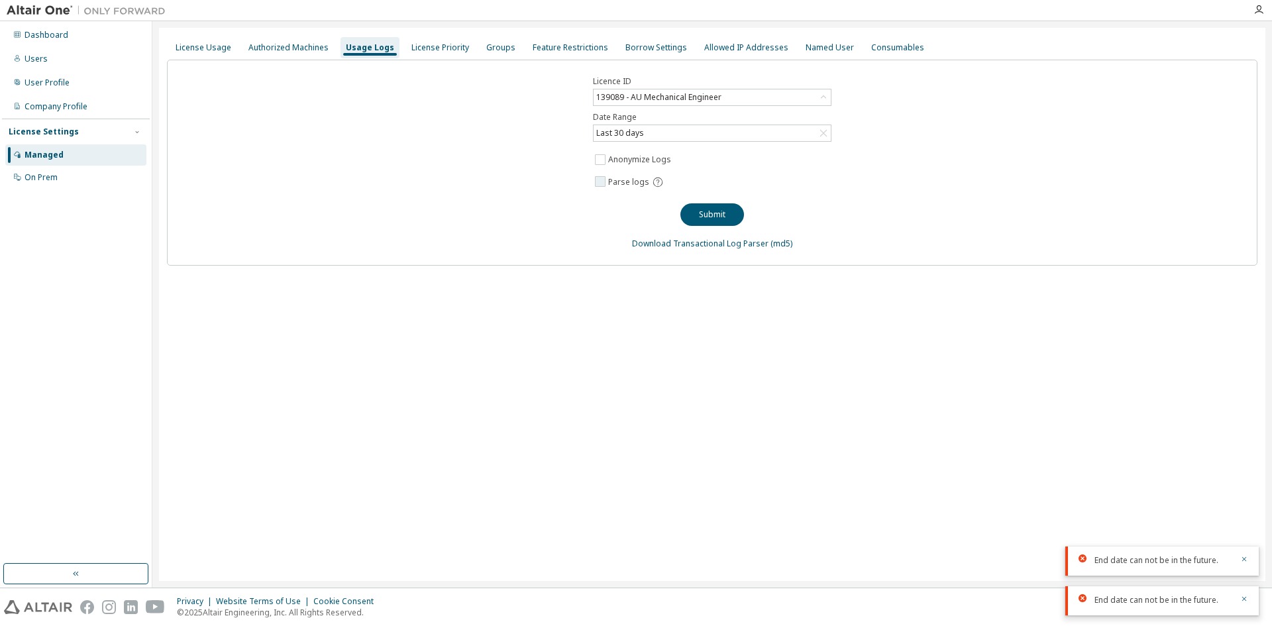
click at [860, 197] on div "Licence ID 139089 - AU Mechanical Engineer Date Range Last 30 days Anonymize Lo…" at bounding box center [712, 163] width 1090 height 206
drag, startPoint x: 524, startPoint y: 259, endPoint x: 530, endPoint y: 244, distance: 15.7
click at [524, 257] on div "Licence ID 139089 - AU Mechanical Engineer Date Range Last 30 days Anonymize Lo…" at bounding box center [712, 163] width 1090 height 206
click at [204, 49] on div "License Usage" at bounding box center [204, 47] width 56 height 11
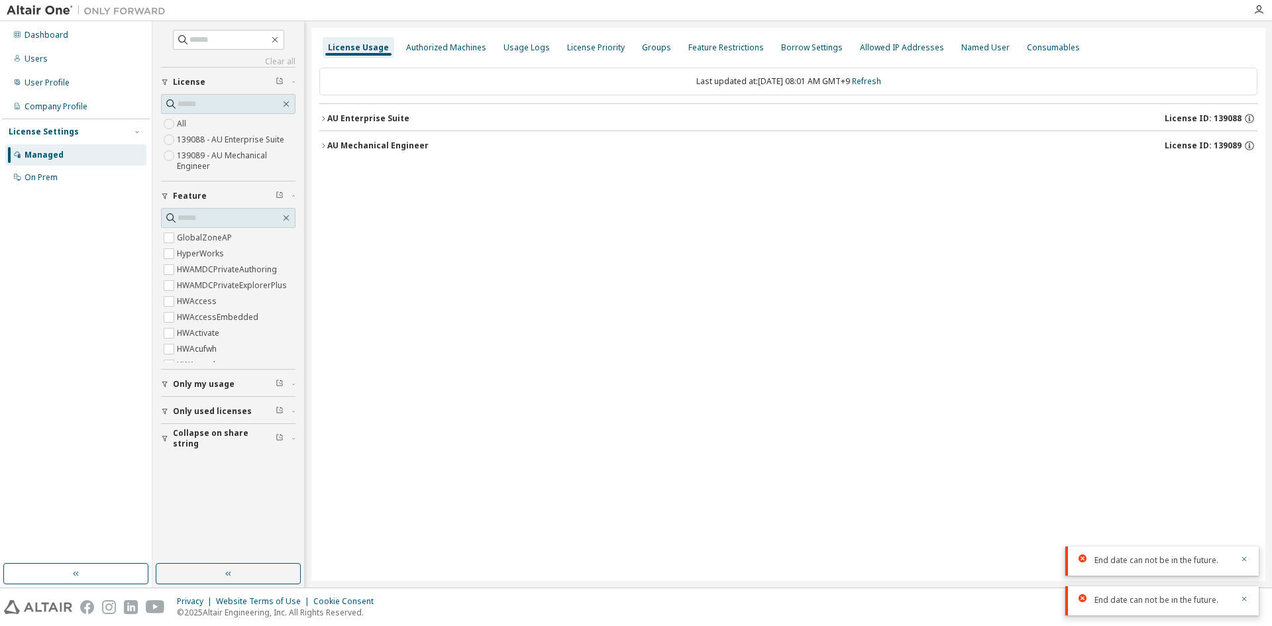
click at [786, 324] on div "License Usage Authorized Machines Usage Logs License Priority Groups Feature Re…" at bounding box center [788, 304] width 954 height 553
click at [537, 150] on div "AU Mechanical Engineer License ID: 139089" at bounding box center [792, 146] width 930 height 12
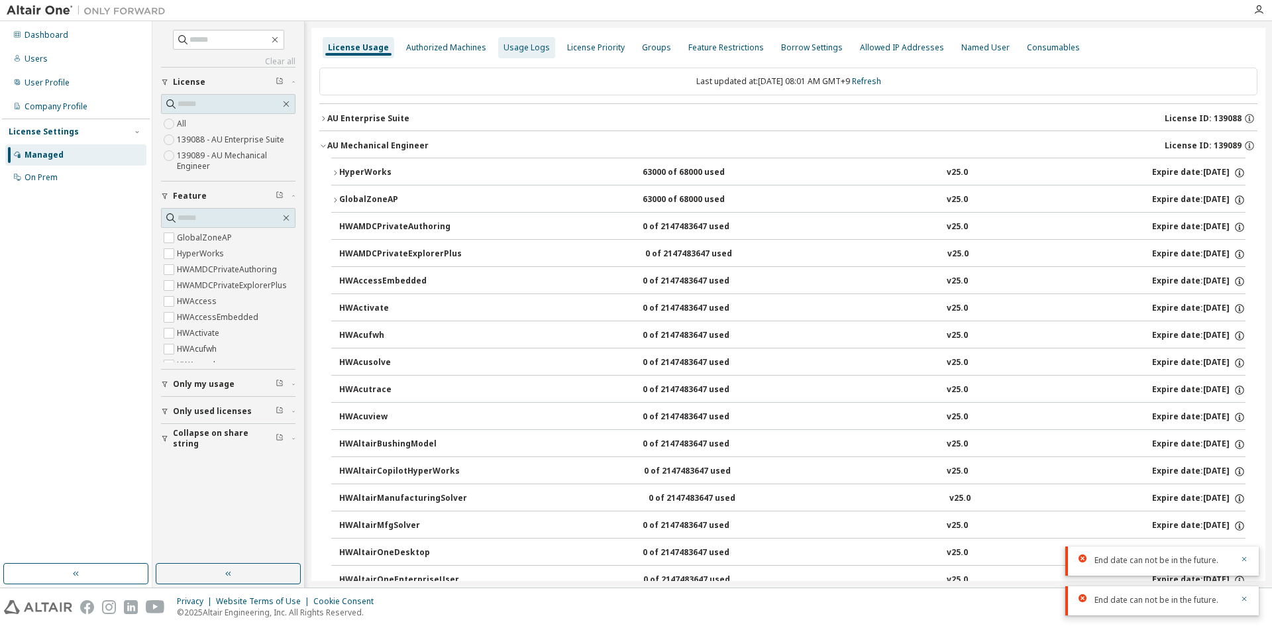
click at [524, 48] on div "Usage Logs" at bounding box center [526, 47] width 46 height 11
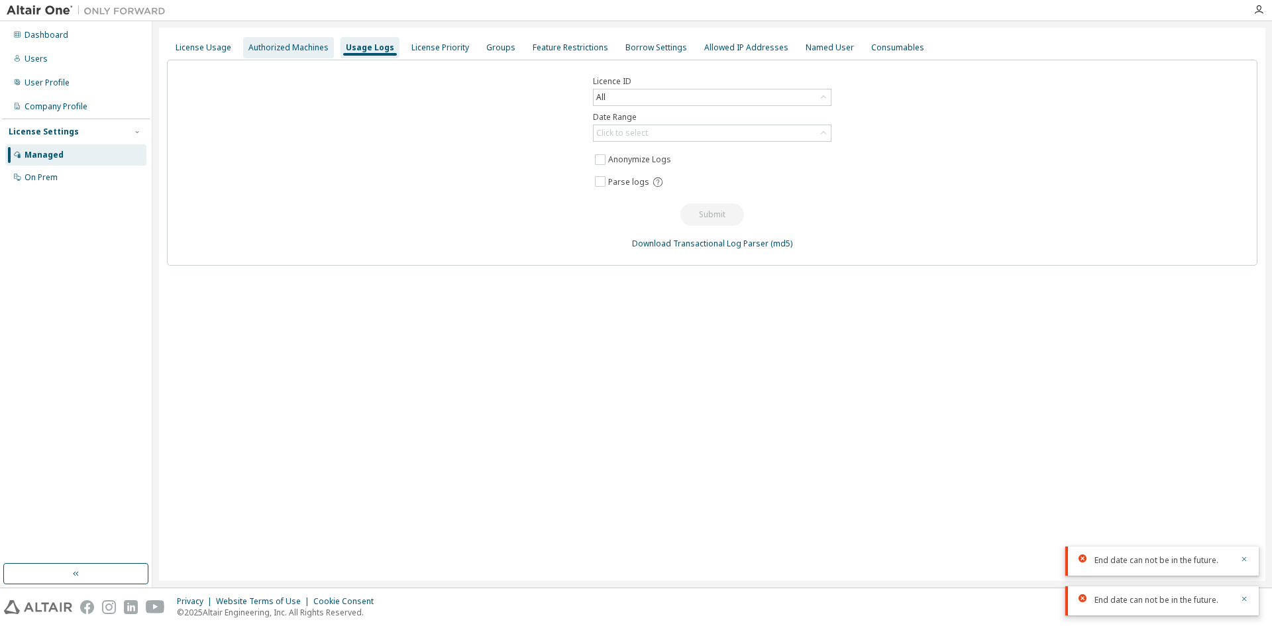
click at [301, 50] on div "Authorized Machines" at bounding box center [288, 47] width 80 height 11
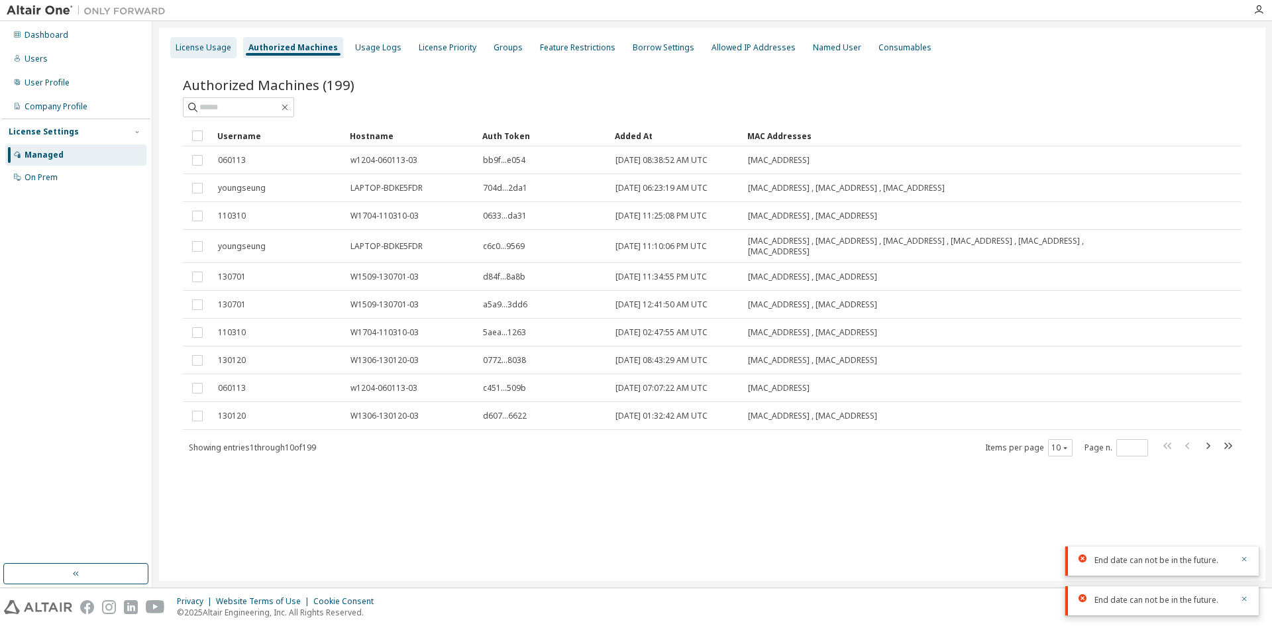
click at [202, 42] on div "License Usage" at bounding box center [204, 47] width 56 height 11
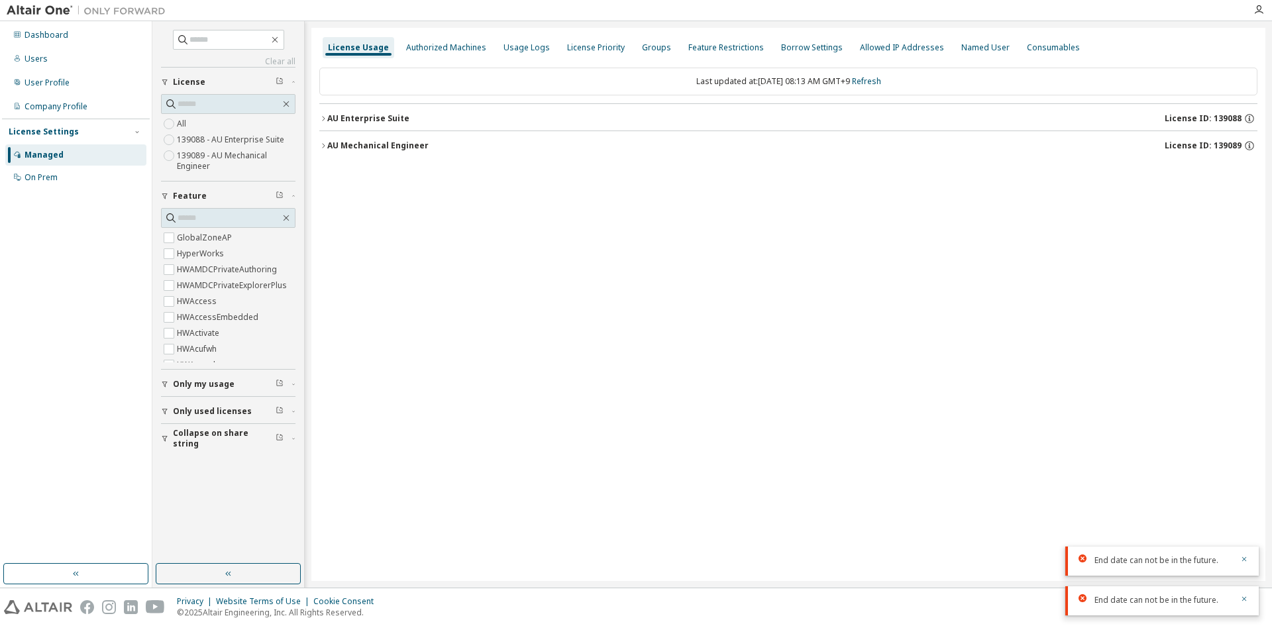
click at [356, 138] on button "AU Mechanical Engineer License ID: 139089" at bounding box center [788, 145] width 938 height 29
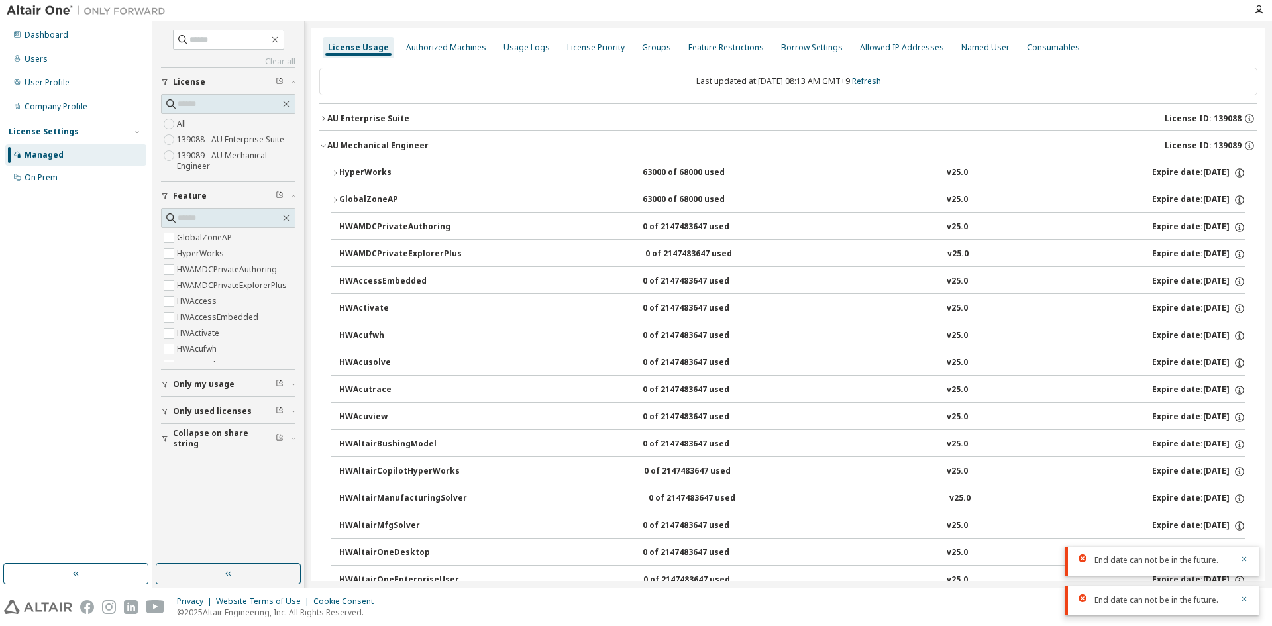
click at [363, 119] on div "AU Enterprise Suite" at bounding box center [368, 118] width 82 height 11
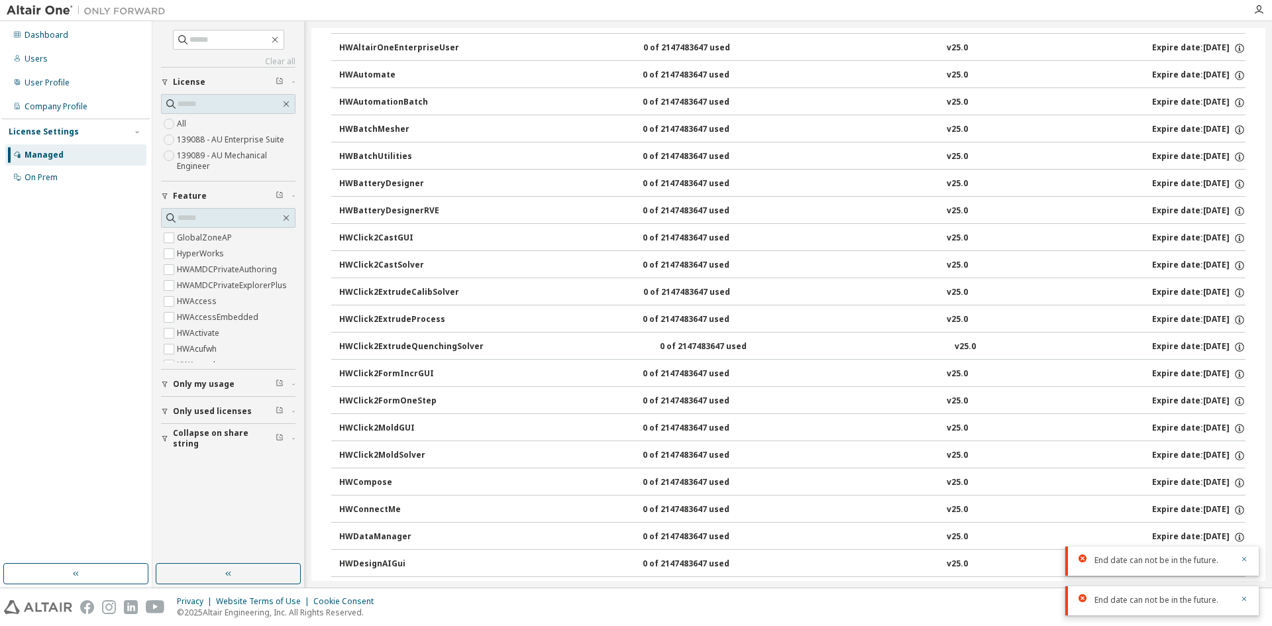
scroll to position [729, 0]
